Goal: Check status: Check status

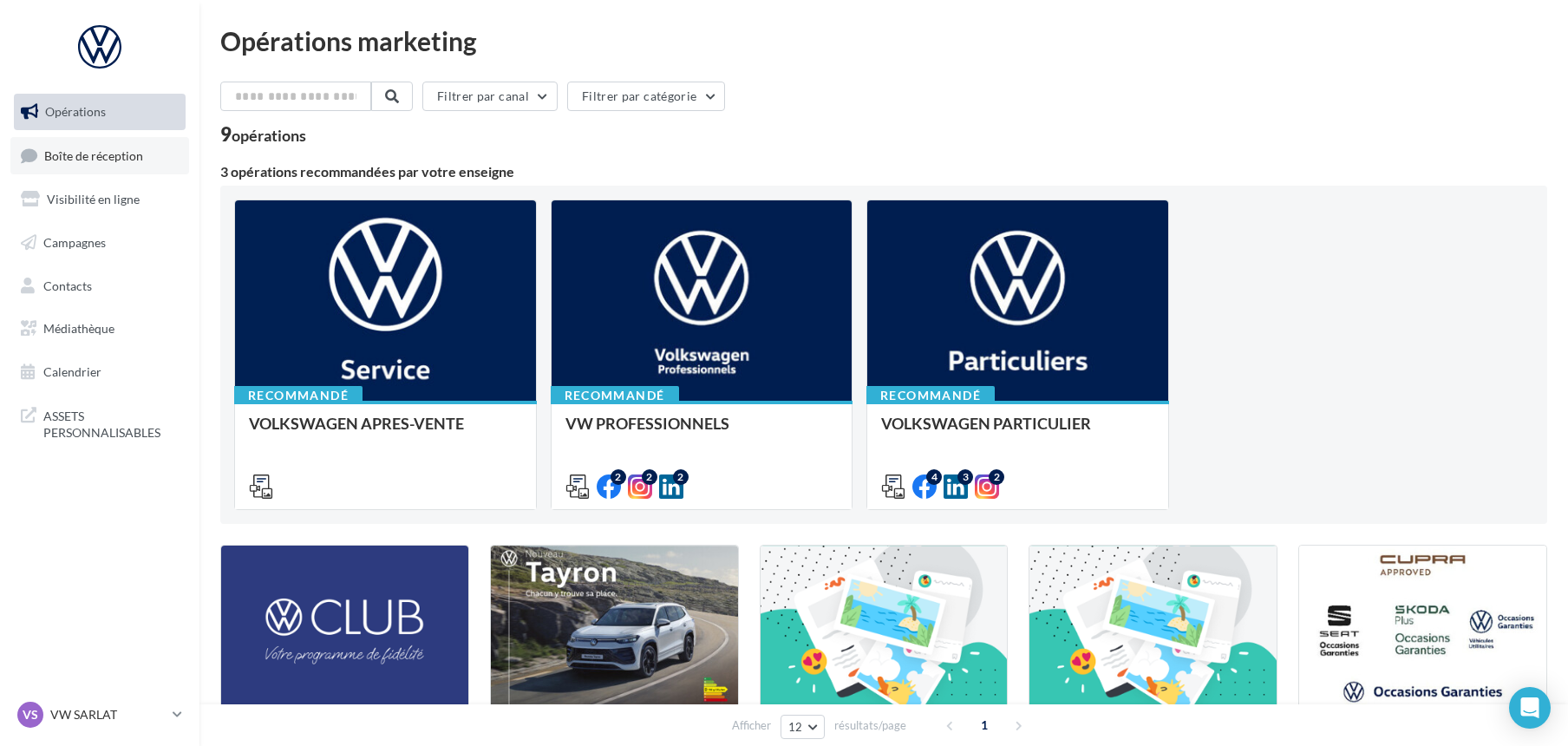
click at [120, 154] on span "Boîte de réception" at bounding box center [93, 155] width 99 height 14
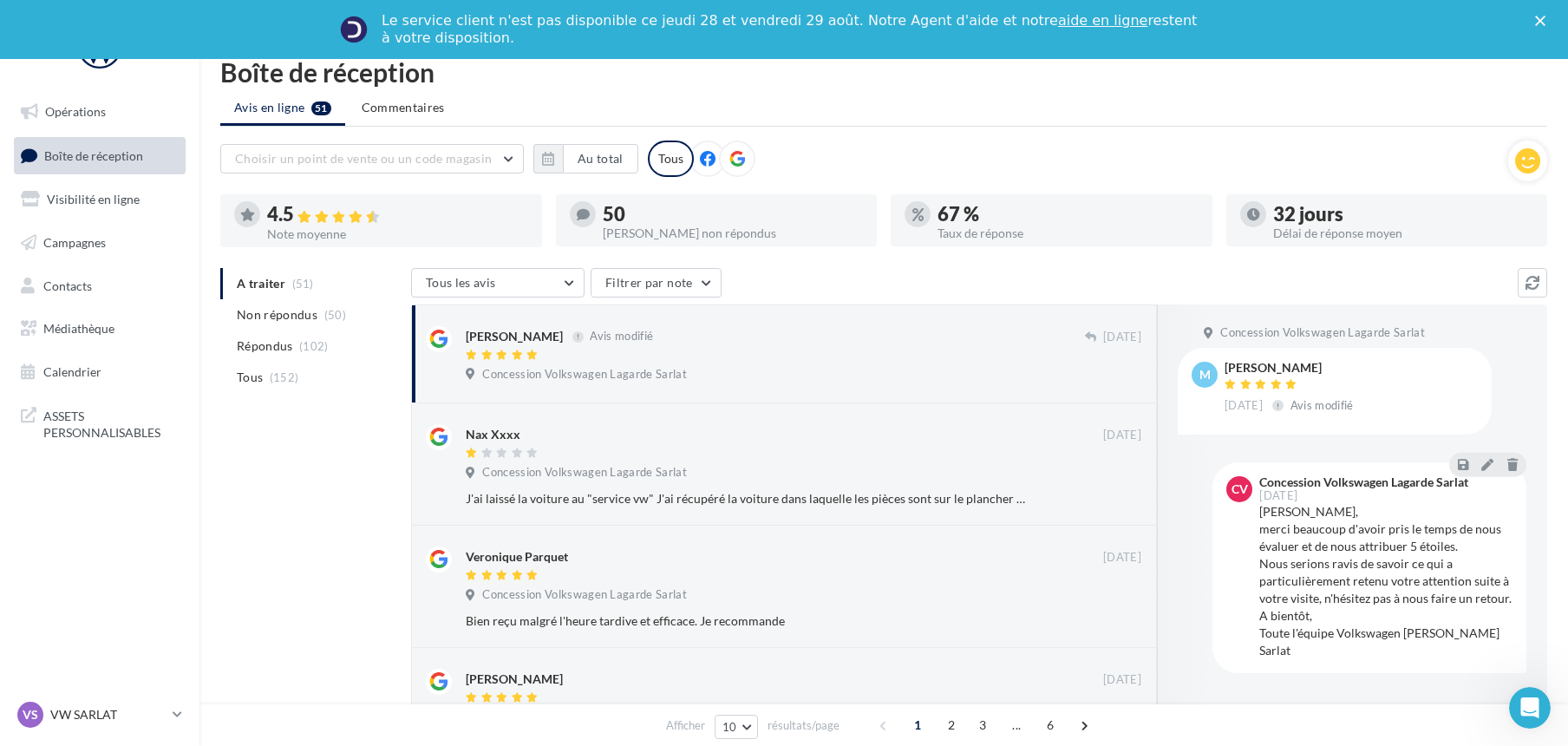
click at [561, 123] on ul "Avis en ligne 51 Commentaires" at bounding box center [883, 109] width 1327 height 35
click at [560, 164] on button "button" at bounding box center [548, 158] width 30 height 30
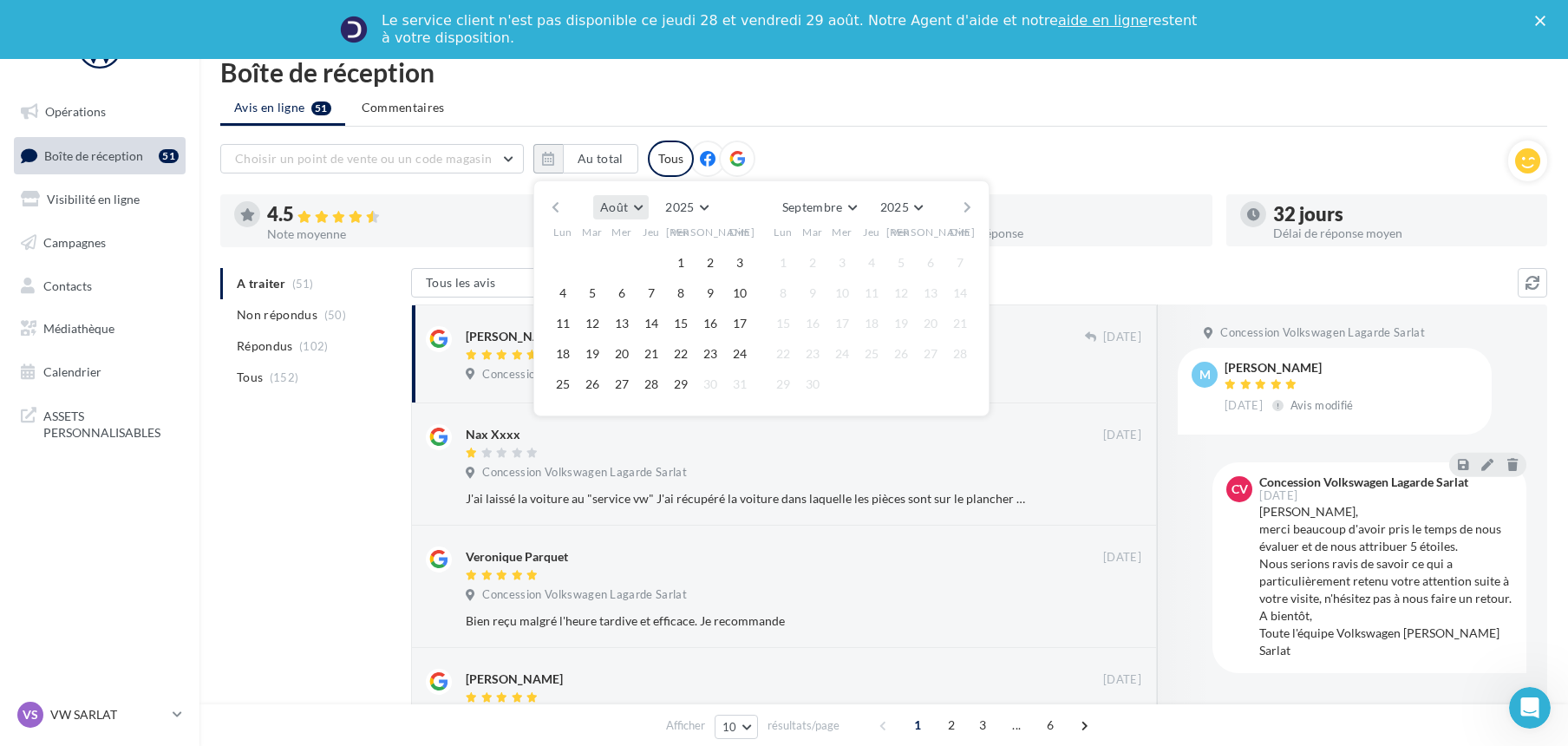
click at [642, 198] on button "Août" at bounding box center [621, 207] width 56 height 24
click at [637, 289] on button "Juin" at bounding box center [653, 292] width 121 height 31
click at [743, 262] on button "1" at bounding box center [740, 262] width 26 height 26
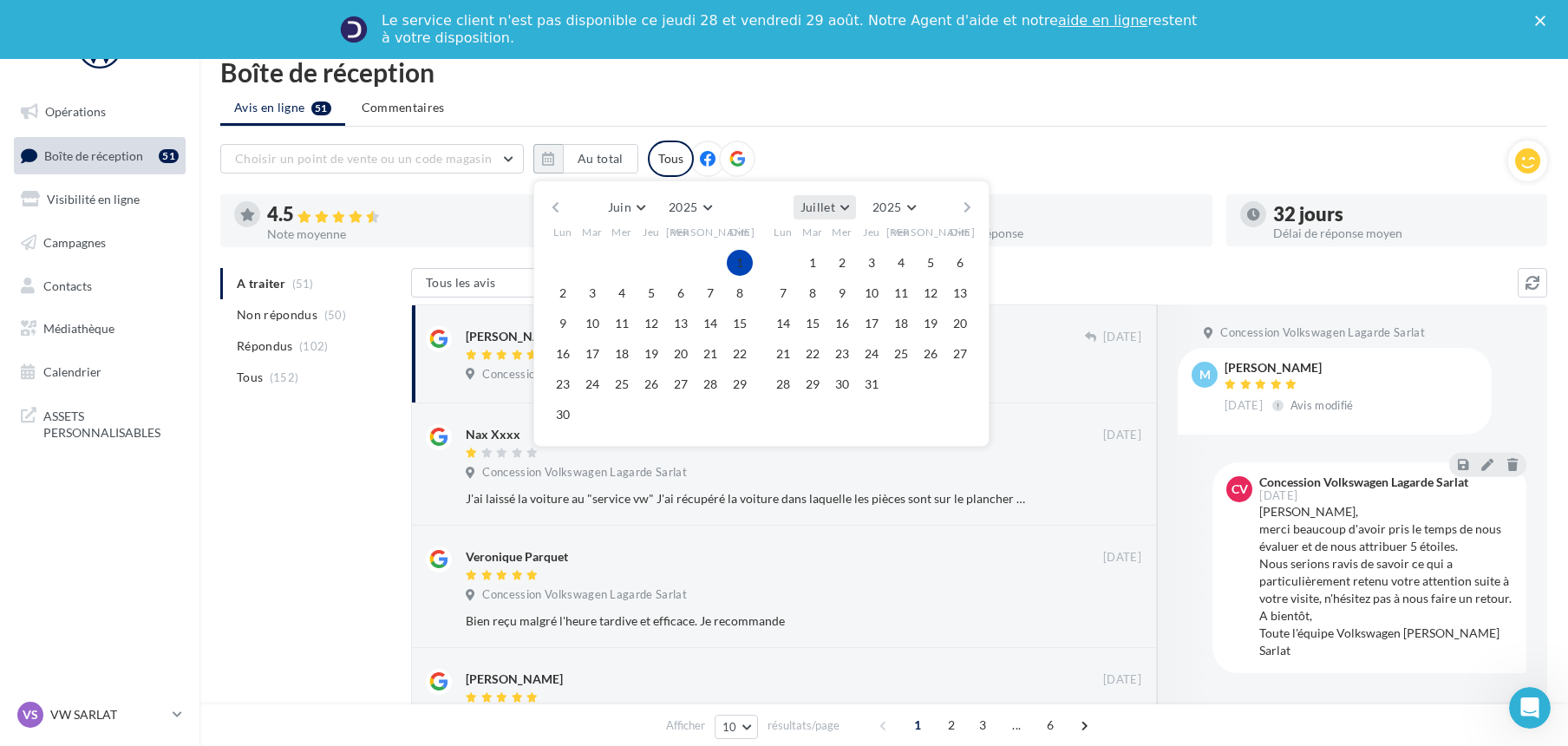
click at [845, 200] on button "Juillet" at bounding box center [824, 207] width 62 height 24
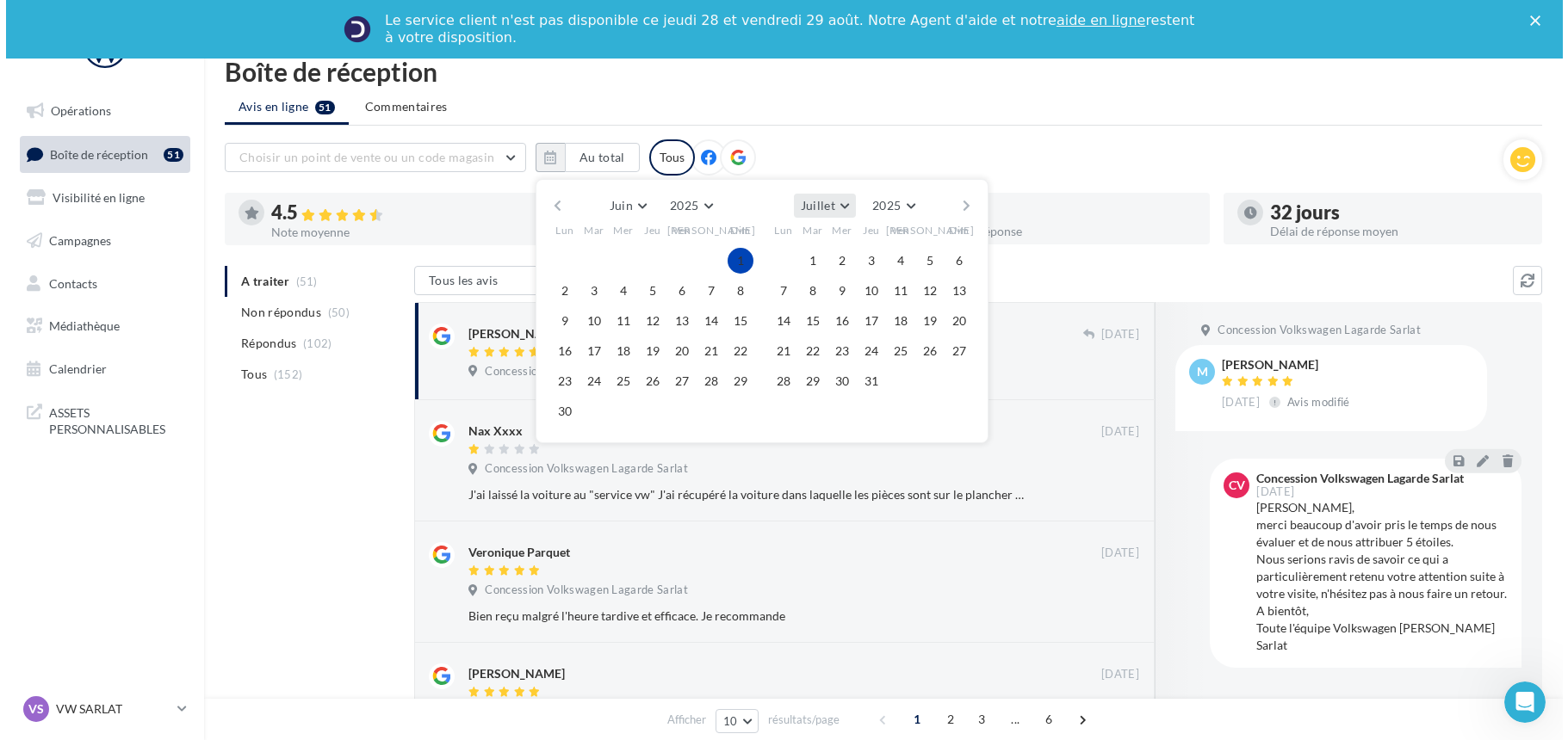
scroll to position [155, 0]
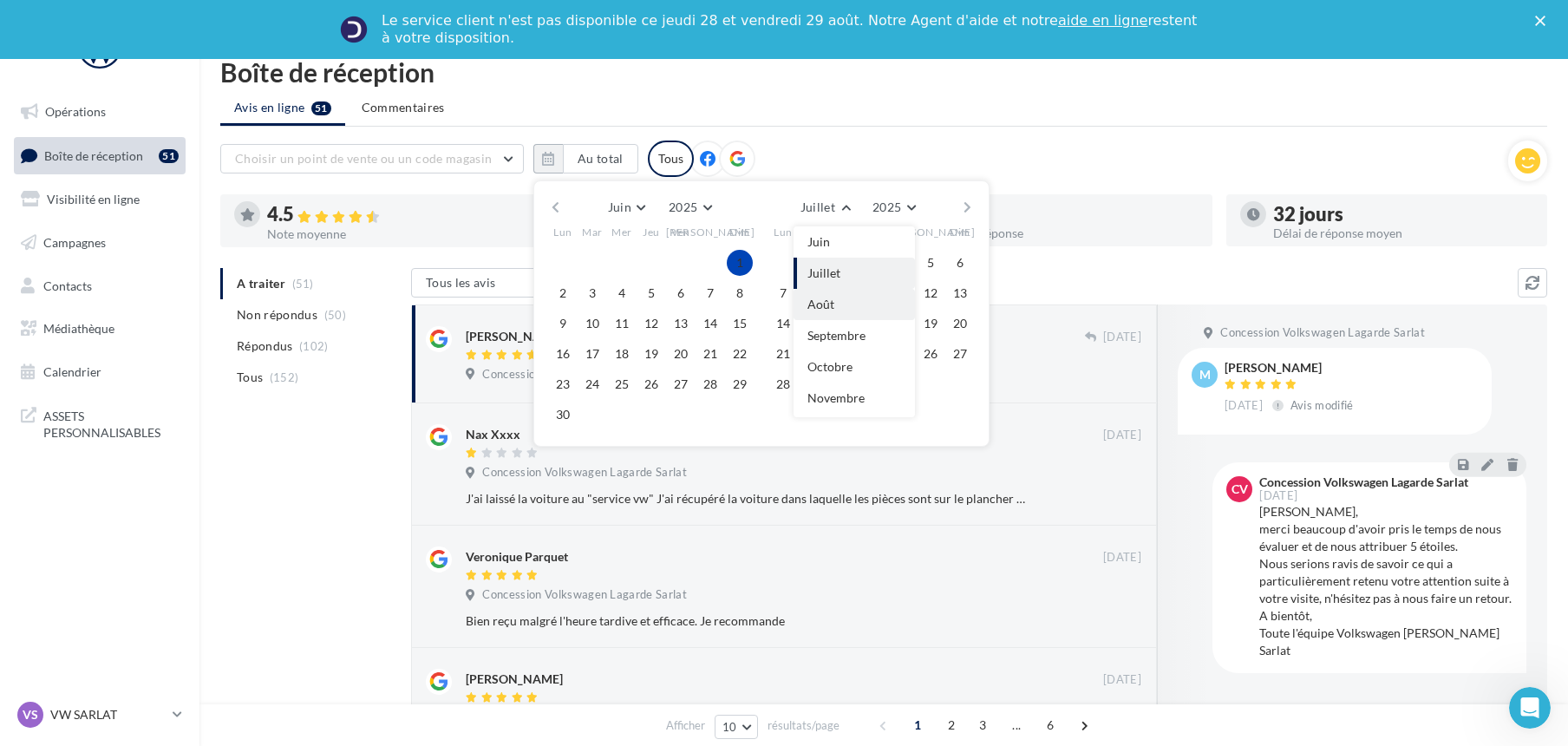
click at [831, 307] on span "Août" at bounding box center [821, 304] width 27 height 14
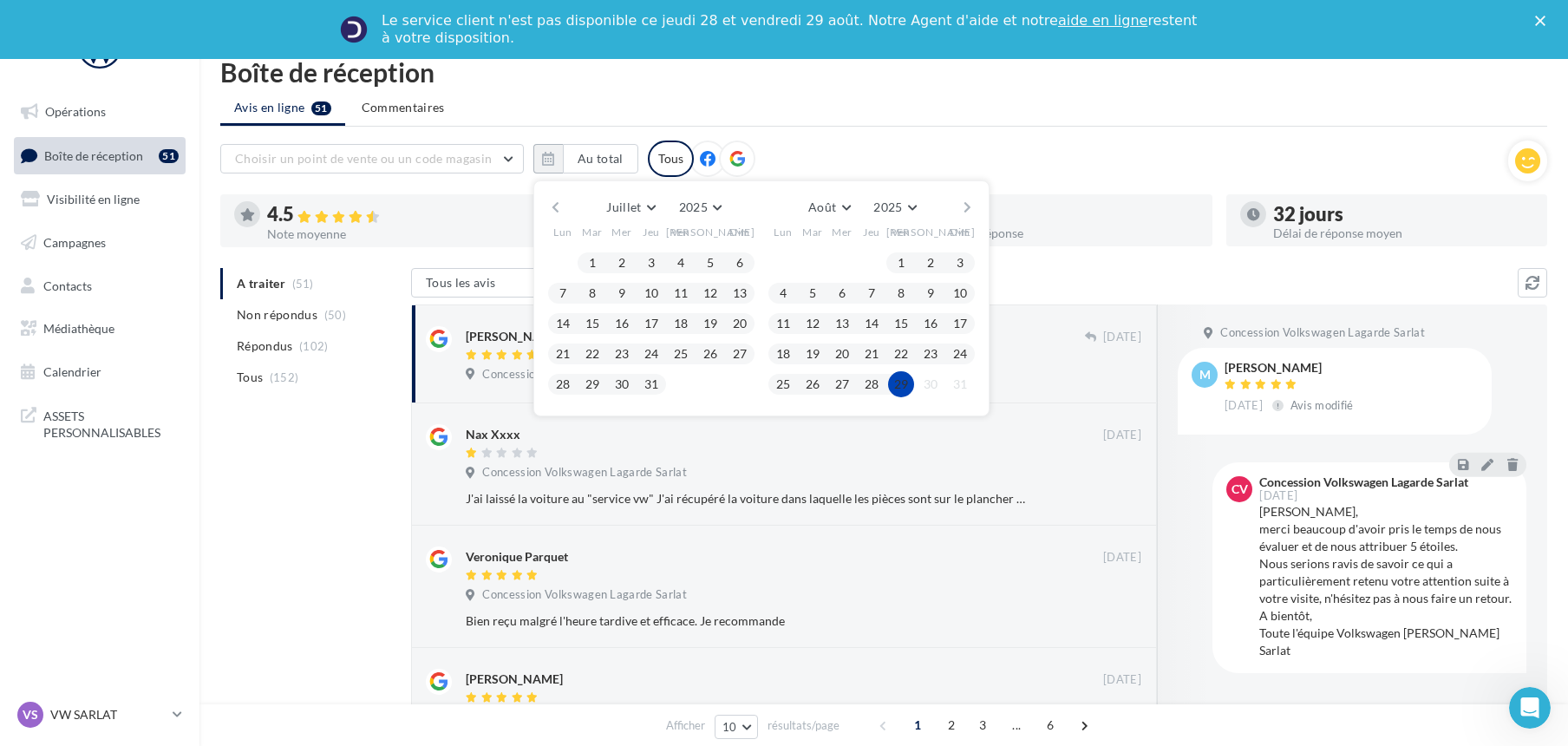
click at [900, 384] on button "29" at bounding box center [900, 384] width 26 height 26
